Goal: Contribute content

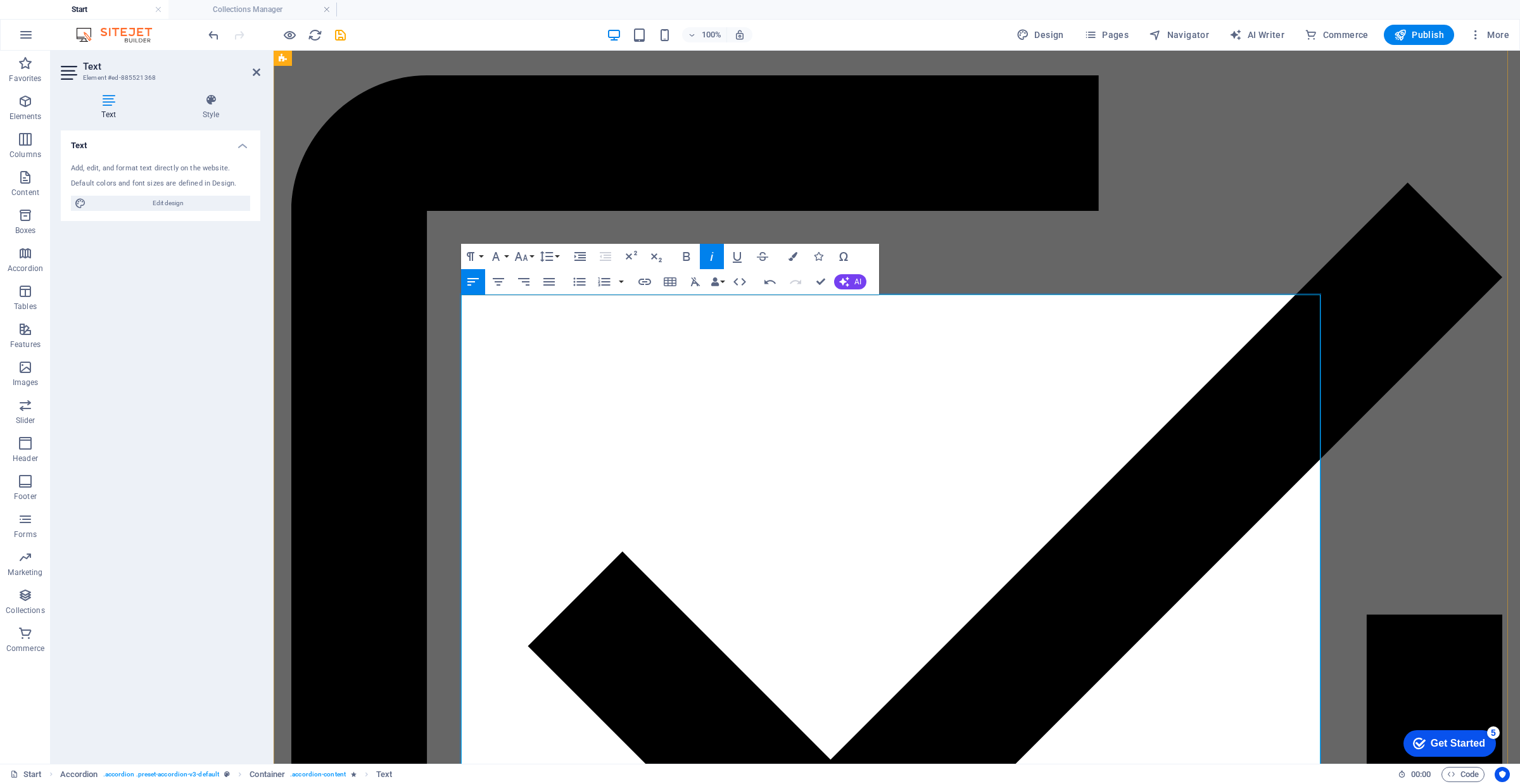
scroll to position [0, 1]
drag, startPoint x: 1009, startPoint y: 337, endPoint x: 581, endPoint y: 355, distance: 428.4
drag, startPoint x: 1030, startPoint y: 333, endPoint x: 343, endPoint y: 336, distance: 687.0
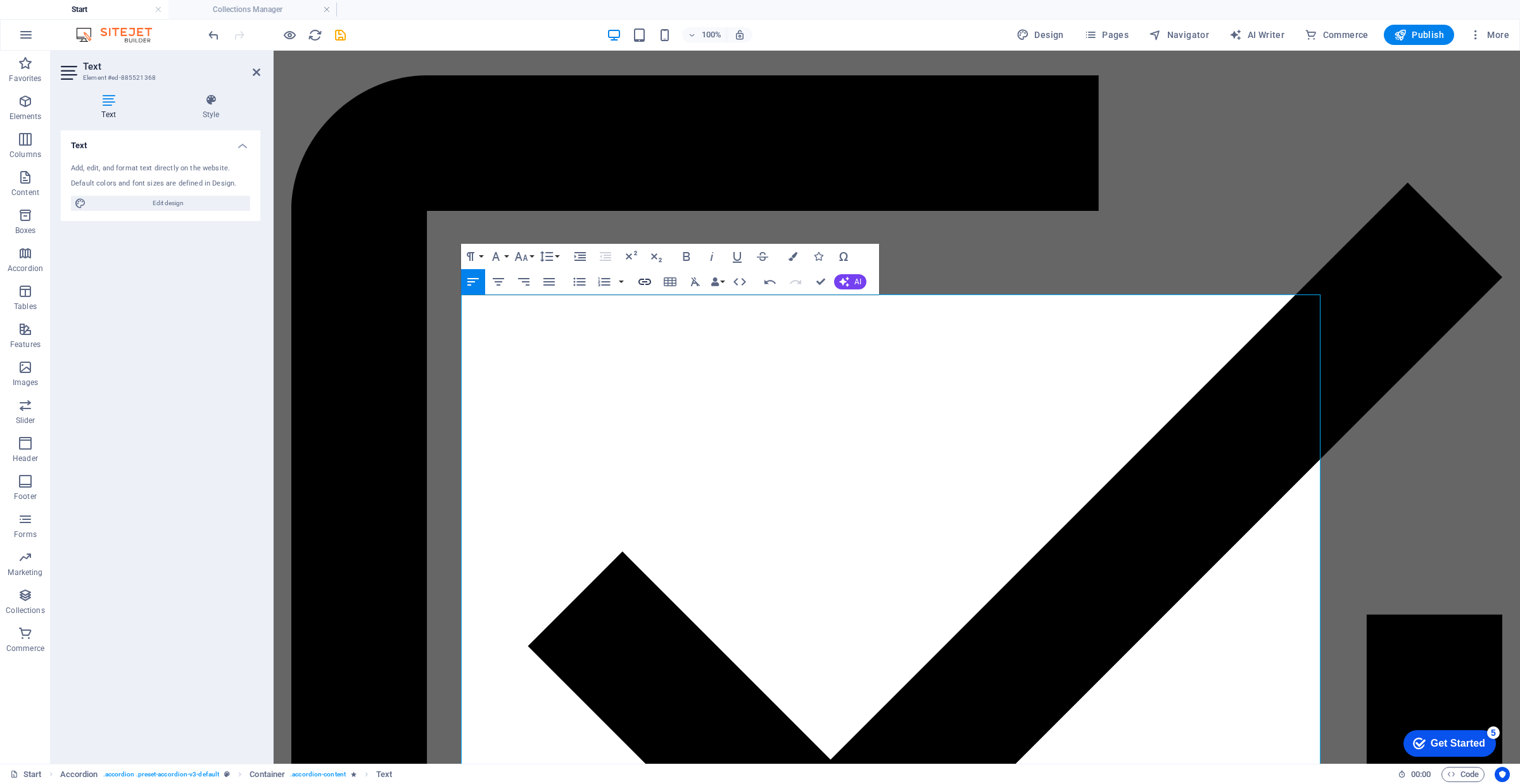
click at [644, 282] on icon "button" at bounding box center [645, 282] width 15 height 15
type input "[URL][DOMAIN_NAME]"
click at [699, 390] on label "Open in new tab" at bounding box center [704, 390] width 64 height 10
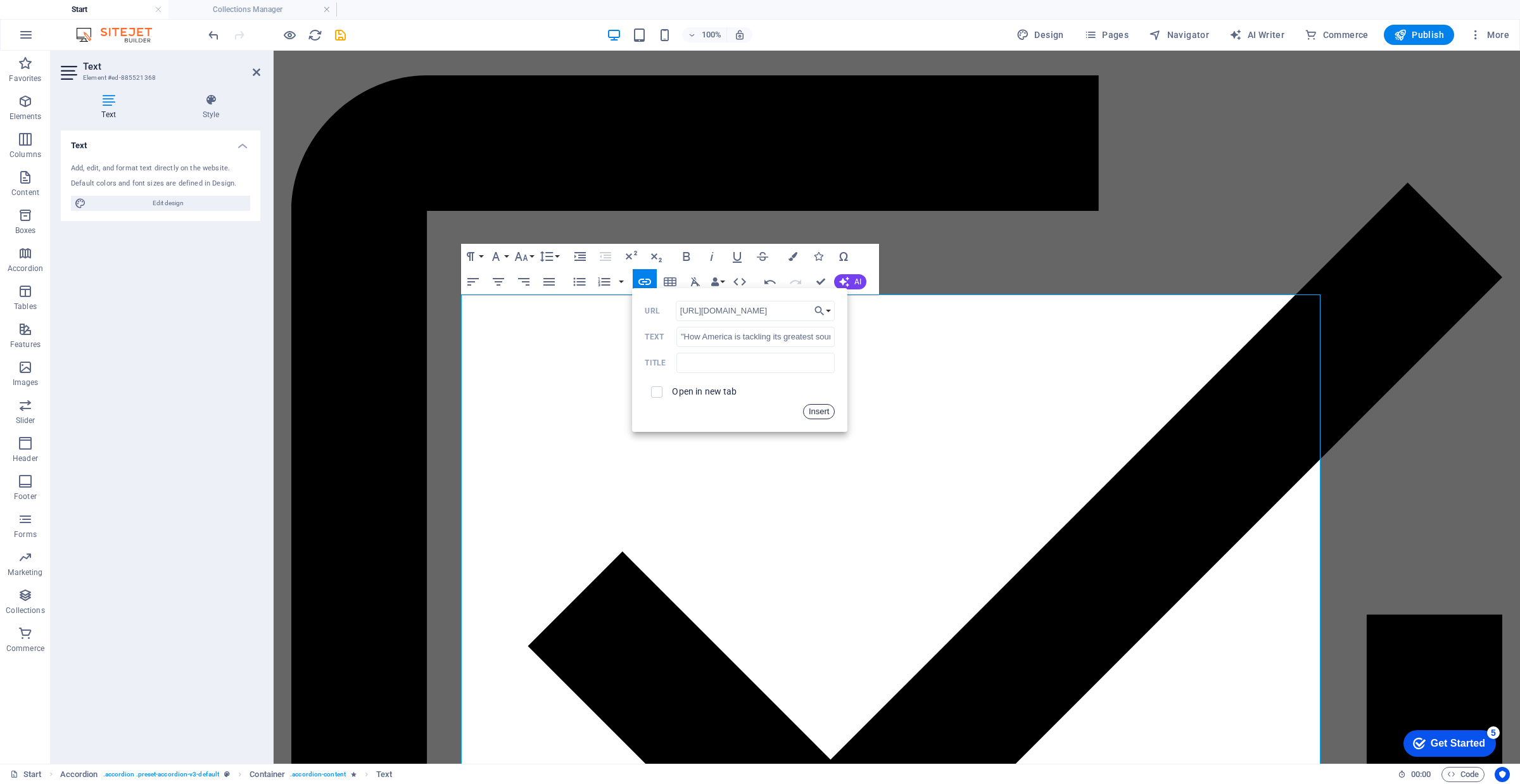
click at [824, 412] on button "Insert" at bounding box center [819, 412] width 33 height 15
drag, startPoint x: 771, startPoint y: 370, endPoint x: 460, endPoint y: 375, distance: 311.0
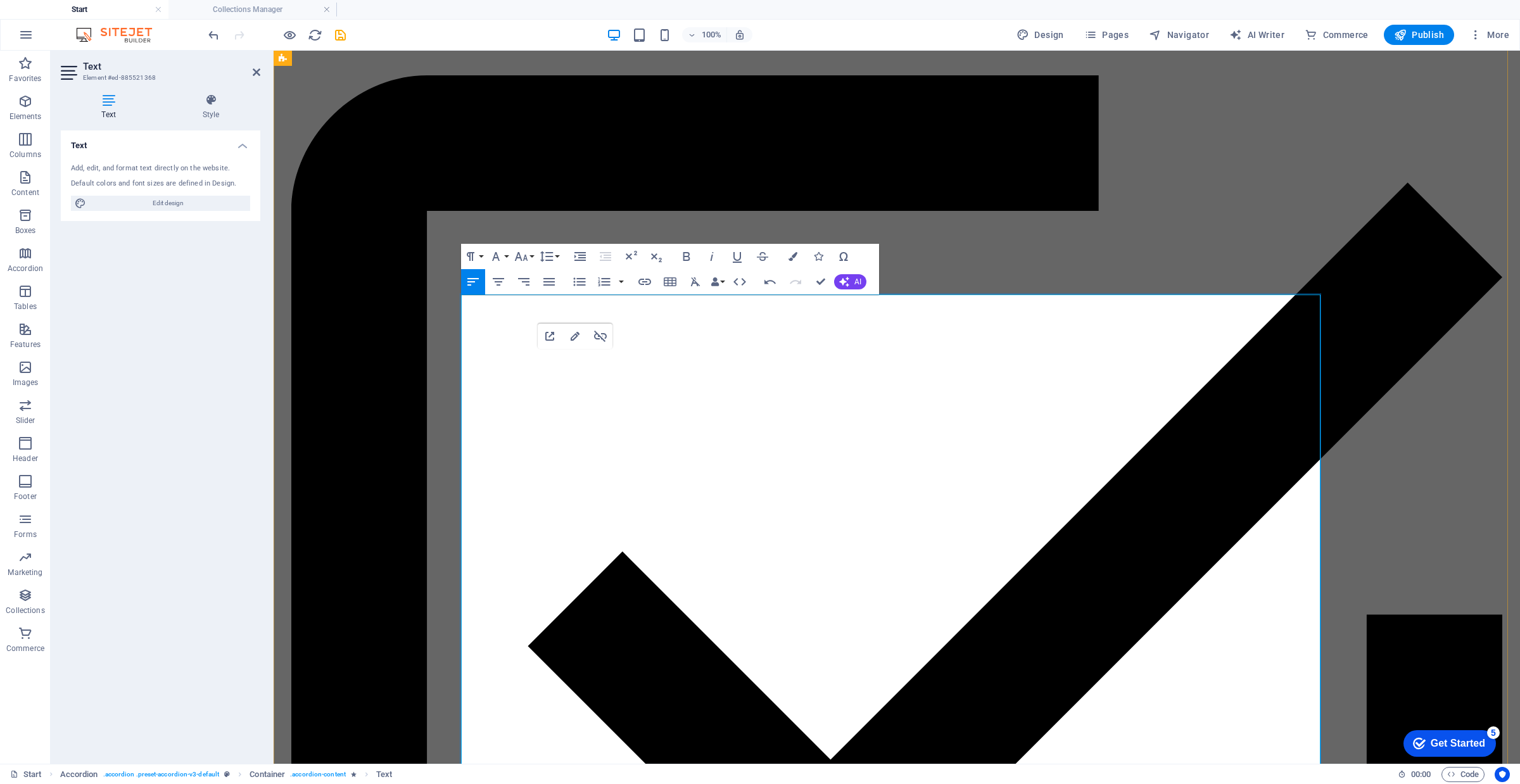
copy link "[URL][DOMAIN_NAME]"
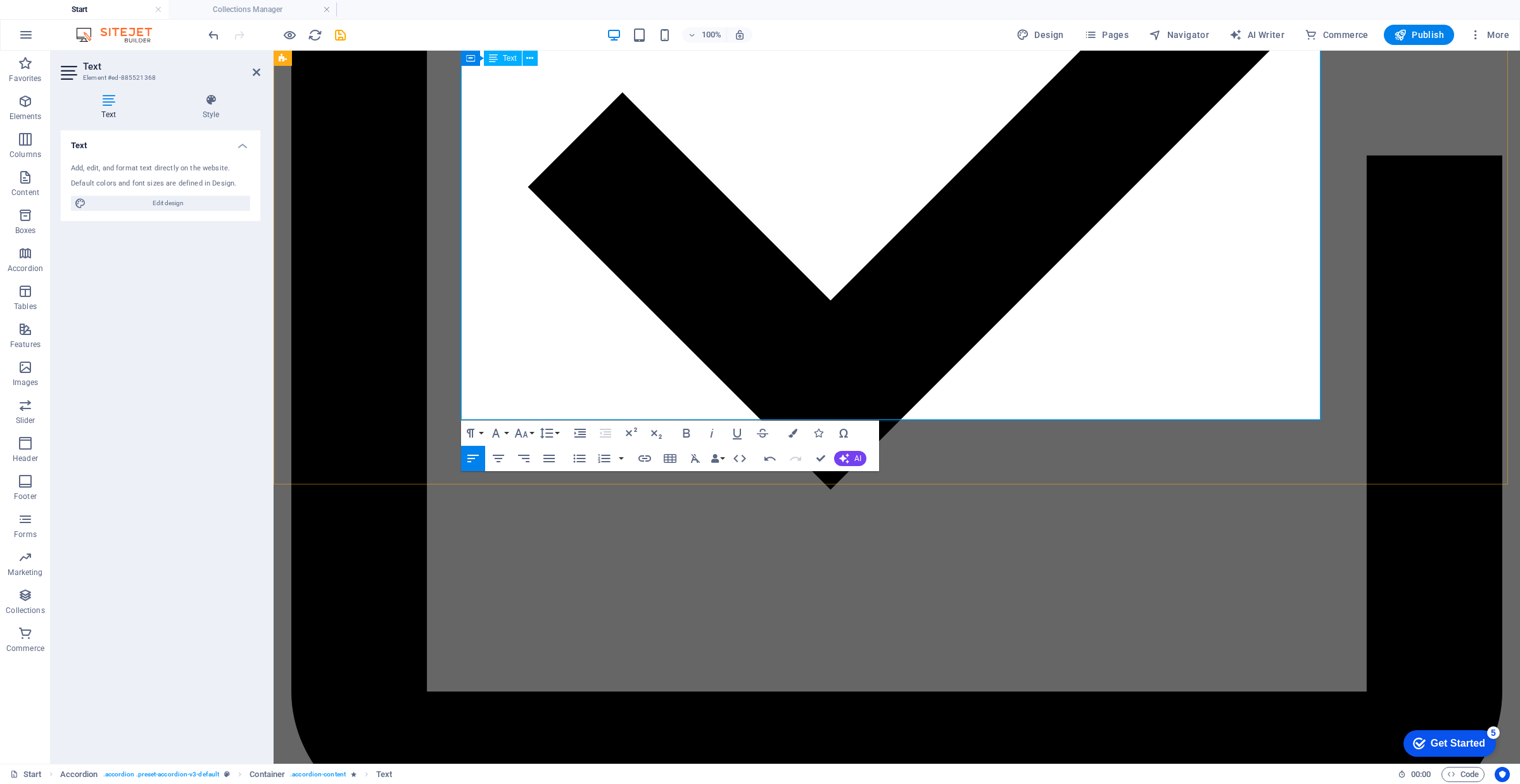
scroll to position [6307, 0]
